Goal: Transaction & Acquisition: Download file/media

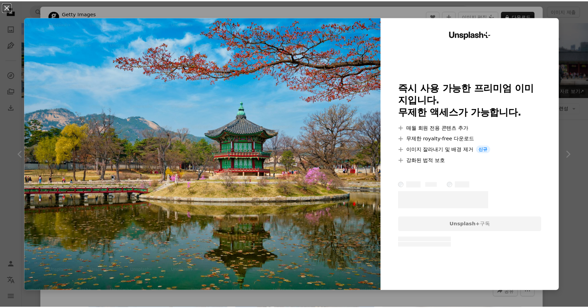
scroll to position [113, 0]
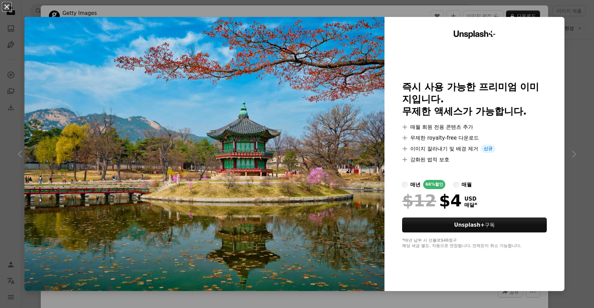
click at [7, 10] on button "An X shape" at bounding box center [7, 7] width 8 height 8
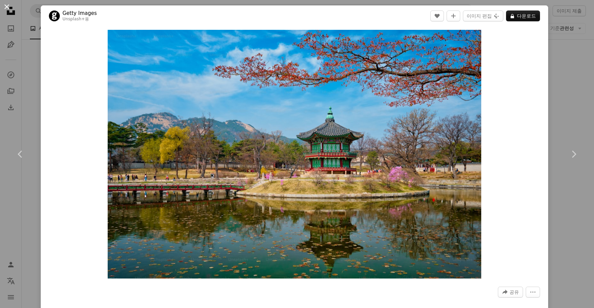
click at [7, 4] on button "An X shape" at bounding box center [7, 7] width 8 height 8
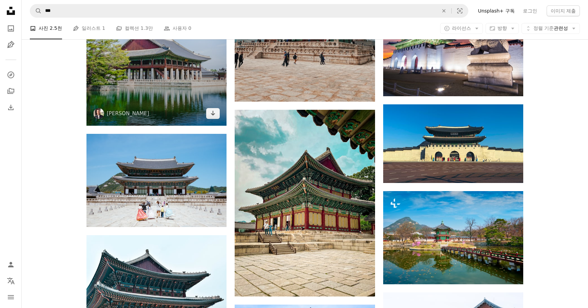
scroll to position [792, 0]
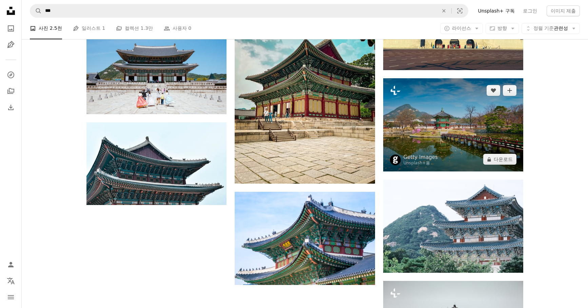
click at [455, 119] on img at bounding box center [453, 124] width 140 height 93
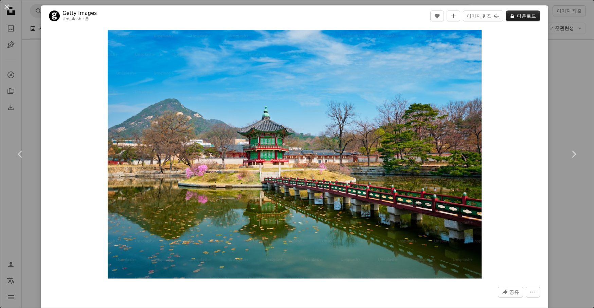
click at [523, 15] on button "A lock 다운로드" at bounding box center [523, 16] width 34 height 11
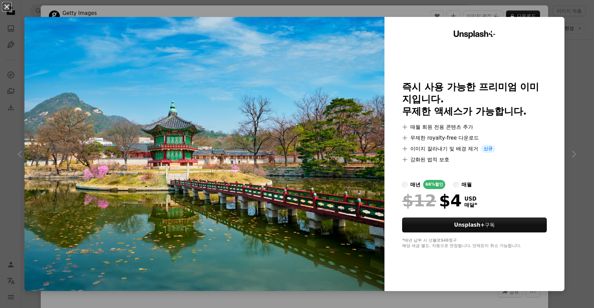
click at [6, 7] on button "An X shape" at bounding box center [7, 7] width 8 height 8
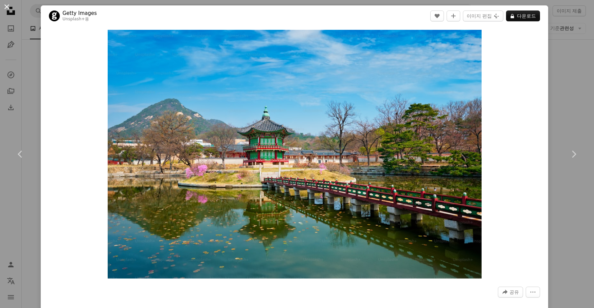
click at [4, 5] on button "An X shape" at bounding box center [7, 7] width 8 height 8
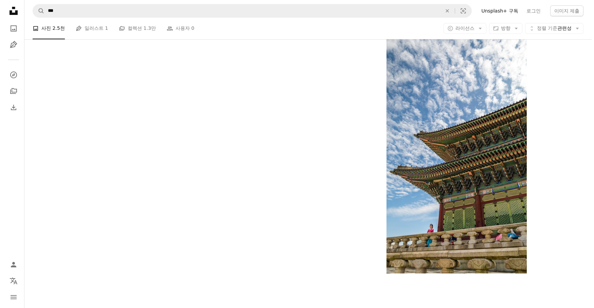
scroll to position [1131, 0]
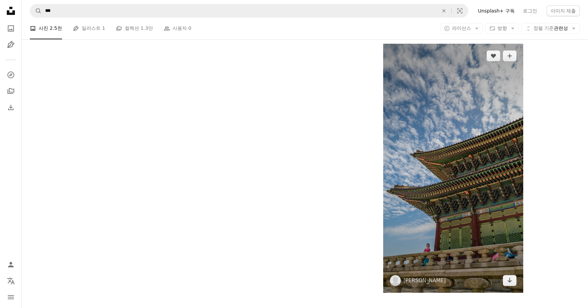
click at [441, 186] on img at bounding box center [453, 168] width 140 height 249
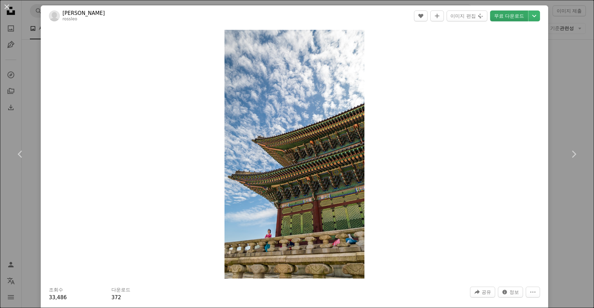
click at [510, 17] on link "무료 다운로드" at bounding box center [509, 16] width 38 height 11
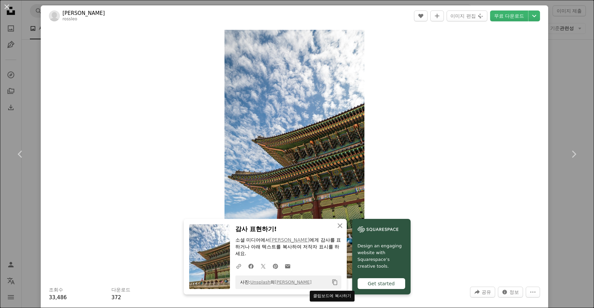
click at [332, 283] on icon "클립보드에 복사하기" at bounding box center [334, 283] width 5 height 6
click at [8, 7] on button "An X shape" at bounding box center [7, 7] width 8 height 8
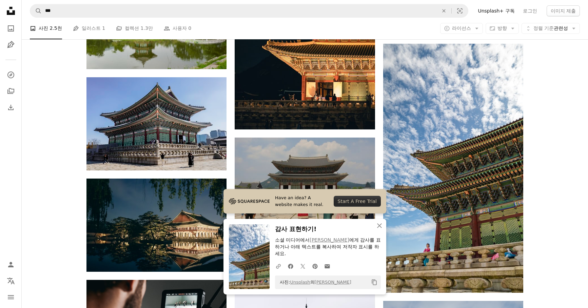
click at [55, 145] on div "Plus sign for Unsplash+ A heart A plus sign Getty Images Unsplash+ 용 A lock 다운로…" at bounding box center [305, 81] width 567 height 2081
